Goal: Find specific page/section: Find specific page/section

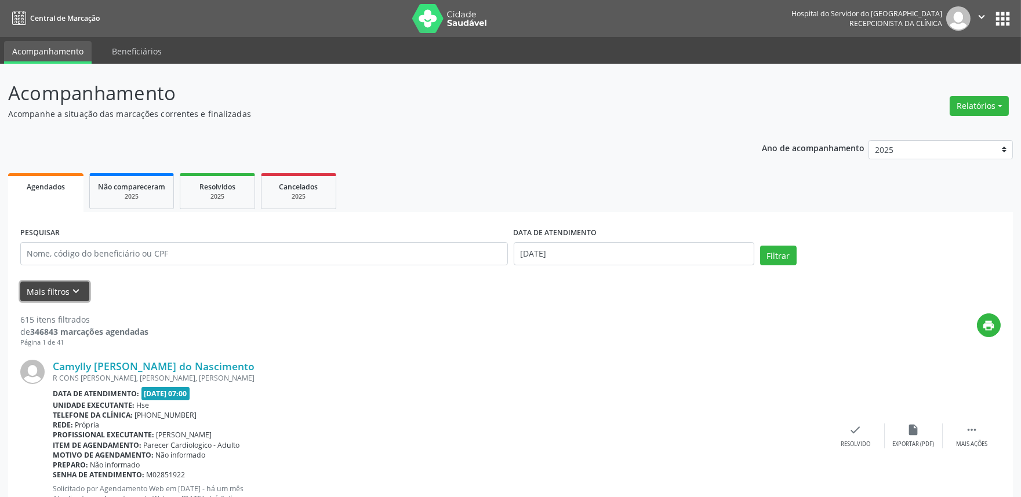
click at [54, 290] on button "Mais filtros keyboard_arrow_down" at bounding box center [54, 292] width 69 height 20
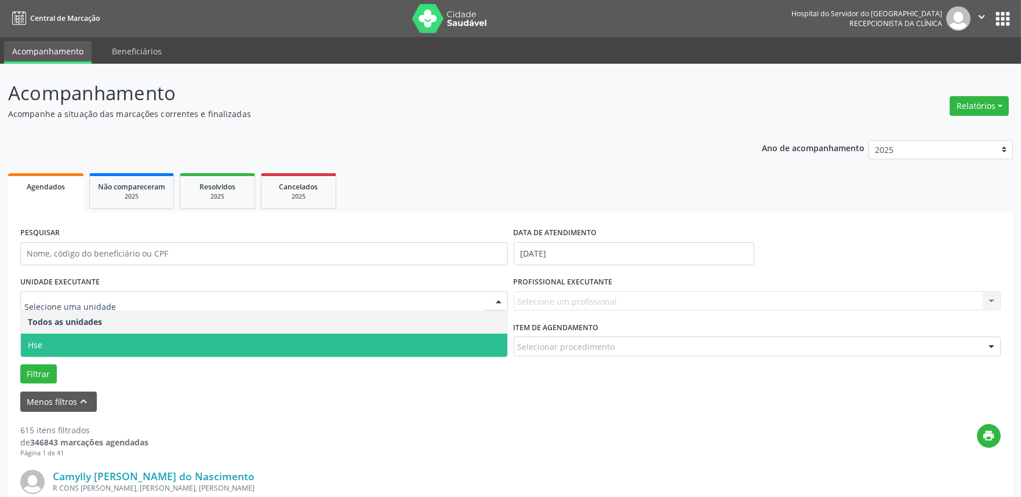
drag, startPoint x: 108, startPoint y: 335, endPoint x: 143, endPoint y: 329, distance: 34.7
click at [108, 336] on span "Hse" at bounding box center [264, 345] width 486 height 23
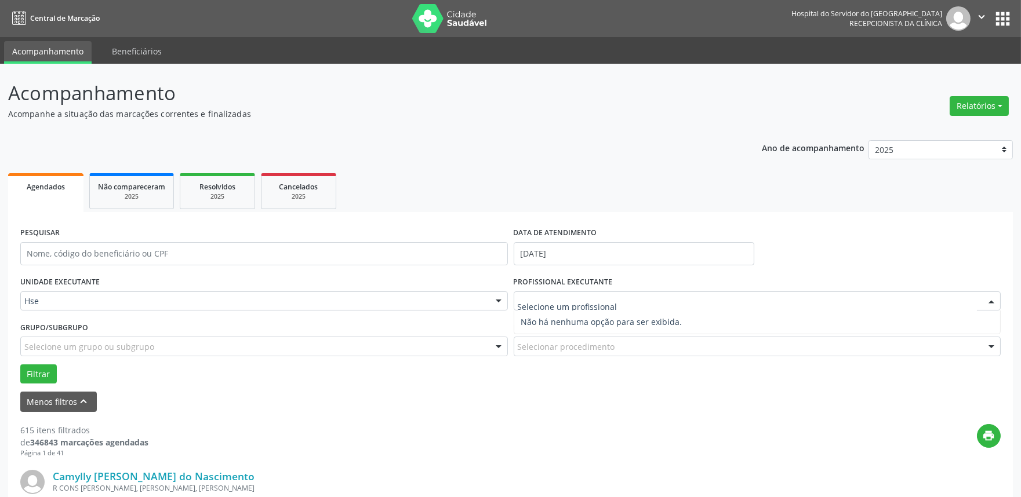
click at [667, 311] on span "Não há nenhuma opção para ser exibida." at bounding box center [757, 322] width 486 height 23
click at [670, 296] on input "text" at bounding box center [748, 307] width 460 height 23
click at [673, 299] on input "text" at bounding box center [748, 307] width 460 height 23
drag, startPoint x: 673, startPoint y: 299, endPoint x: 768, endPoint y: 279, distance: 96.5
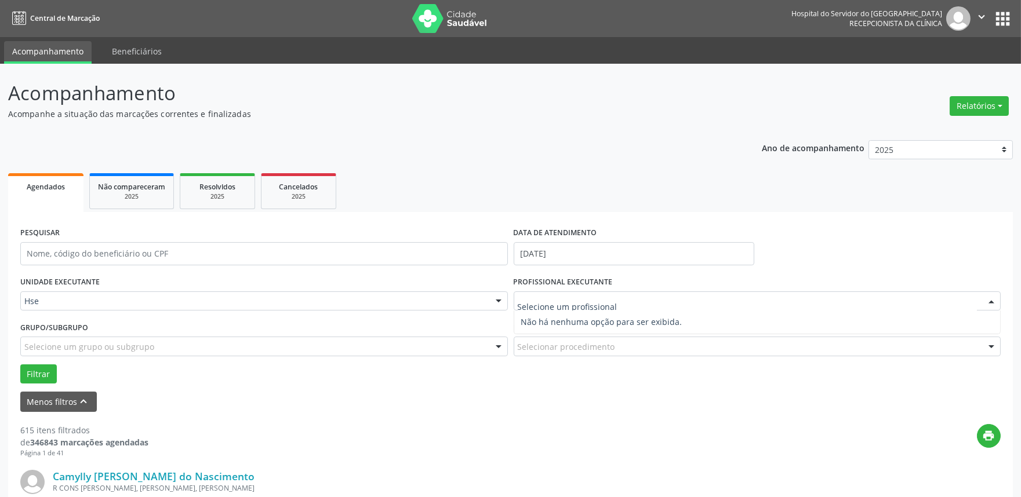
click at [674, 299] on input "text" at bounding box center [748, 307] width 460 height 23
